Goal: Transaction & Acquisition: Purchase product/service

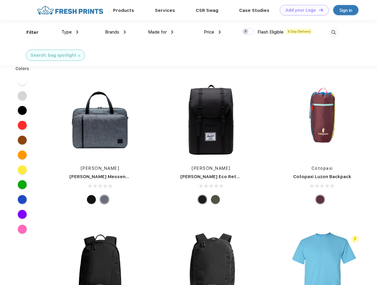
scroll to position [0, 0]
click at [302, 10] on link "Add your Logo Design Tool" at bounding box center [304, 10] width 49 height 10
click at [0, 0] on div "Design Tool" at bounding box center [0, 0] width 0 height 0
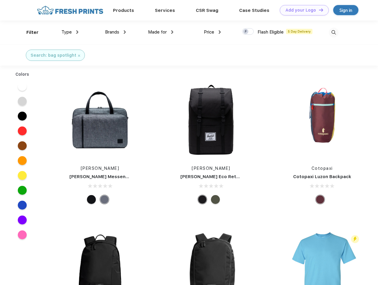
click at [318, 10] on link "Add your Logo Design Tool" at bounding box center [304, 10] width 49 height 10
click at [28, 32] on div "Filter" at bounding box center [32, 32] width 12 height 7
click at [70, 32] on span "Type" at bounding box center [66, 31] width 10 height 5
click at [115, 32] on span "Brands" at bounding box center [112, 31] width 14 height 5
click at [161, 32] on span "Made for" at bounding box center [157, 31] width 19 height 5
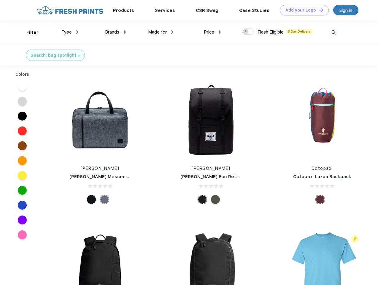
click at [212, 32] on span "Price" at bounding box center [209, 31] width 10 height 5
click at [248, 32] on div at bounding box center [248, 31] width 12 height 7
click at [246, 32] on input "checkbox" at bounding box center [244, 30] width 4 height 4
click at [333, 32] on img at bounding box center [334, 33] width 10 height 10
